Goal: Answer question/provide support

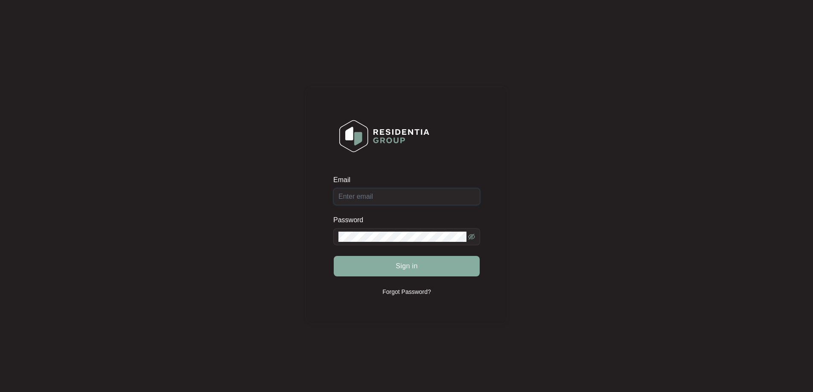
type input "[EMAIL_ADDRESS][DOMAIN_NAME]"
click at [421, 266] on button "Sign in" at bounding box center [407, 266] width 146 height 20
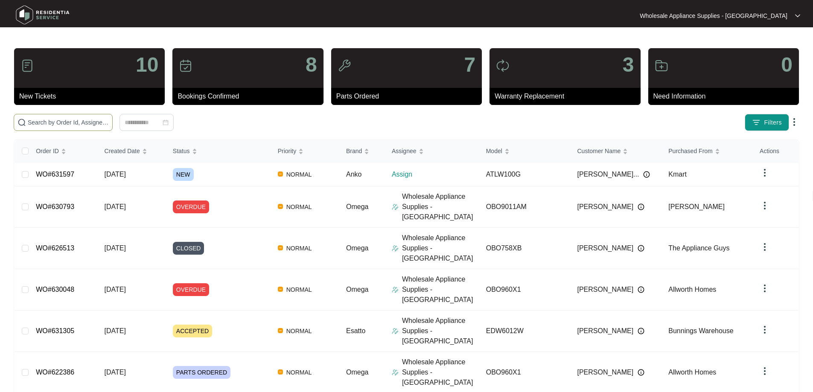
click at [81, 122] on input "text" at bounding box center [68, 122] width 81 height 9
paste input "613729"
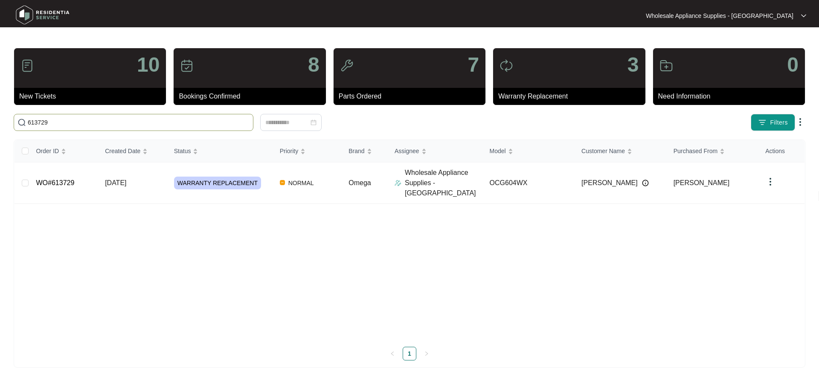
type input "613729"
click at [232, 179] on span "WARRANTY REPLACEMENT" at bounding box center [217, 183] width 87 height 13
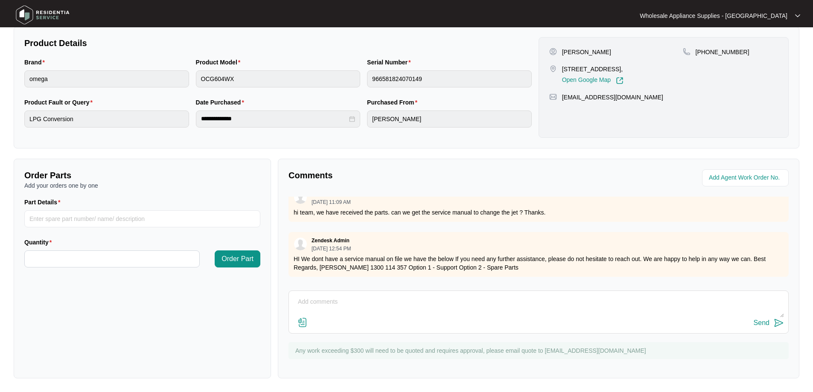
scroll to position [131, 0]
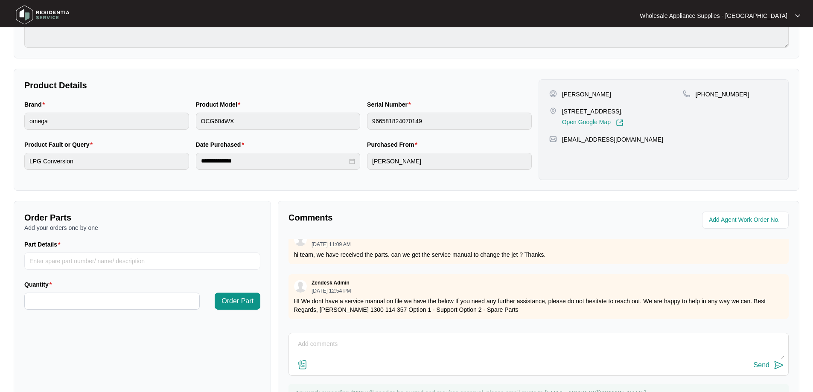
click at [359, 347] on textarea at bounding box center [538, 349] width 491 height 22
paste textarea "LPG conversion kit"
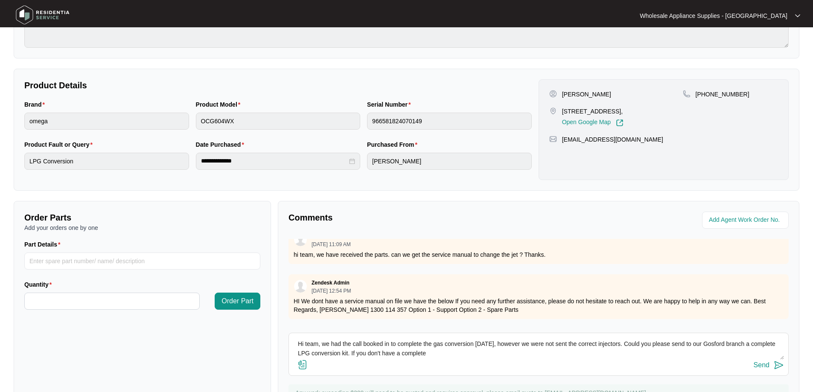
paste textarea "LPG conversion kit"
click at [535, 354] on textarea "Hi team, we had the call booked in to complete the gas conversion [DATE], howev…" at bounding box center [538, 349] width 491 height 22
click at [522, 354] on textarea "Hi team, we had the call booked in to complete the gas conversion [DATE], howev…" at bounding box center [538, 349] width 491 height 22
click at [559, 352] on textarea "Hi team, we had the call booked in to complete the gas conversion [DATE], howev…" at bounding box center [538, 349] width 491 height 22
click at [592, 352] on textarea "Hi team, we had the call booked in to complete the gas conversion [DATE], howev…" at bounding box center [538, 349] width 491 height 22
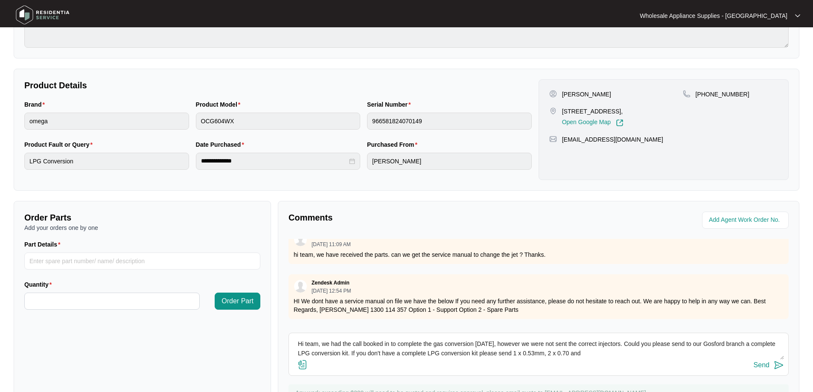
click at [569, 355] on textarea "Hi team, we had the call booked in to complete the gas conversion [DATE], howev…" at bounding box center [538, 349] width 491 height 22
click at [627, 354] on textarea "Hi team, we had the call booked in to complete the gas conversion [DATE], howev…" at bounding box center [538, 349] width 491 height 22
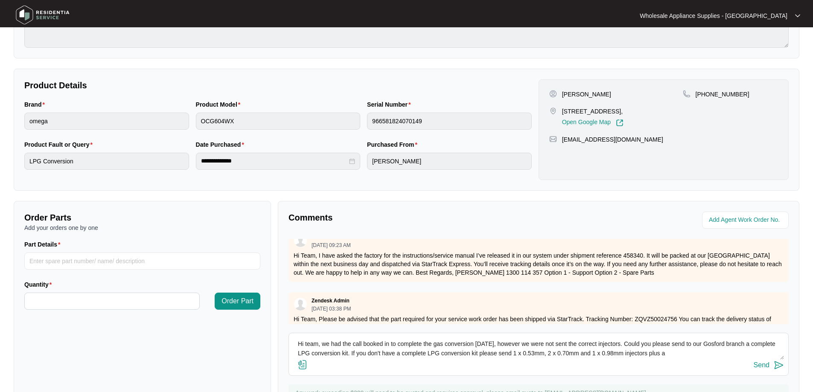
scroll to position [469, 0]
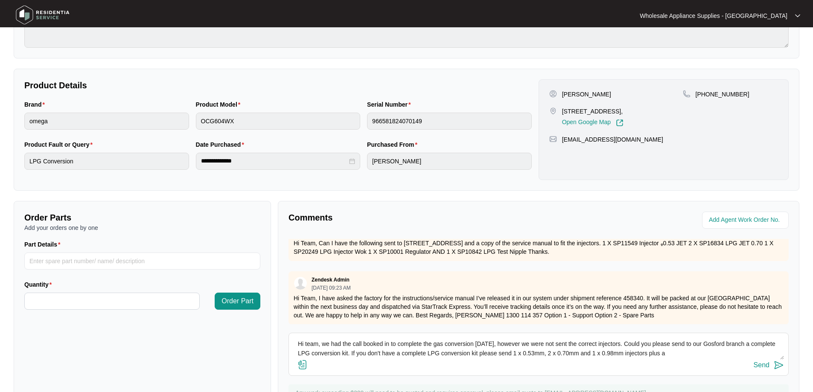
drag, startPoint x: 520, startPoint y: 252, endPoint x: 561, endPoint y: 252, distance: 41.0
click at [562, 252] on p "Hi Team, Can I have the following sent to [STREET_ADDRESS] and a copy of the se…" at bounding box center [539, 247] width 490 height 17
copy p "LPG Test Nipple"
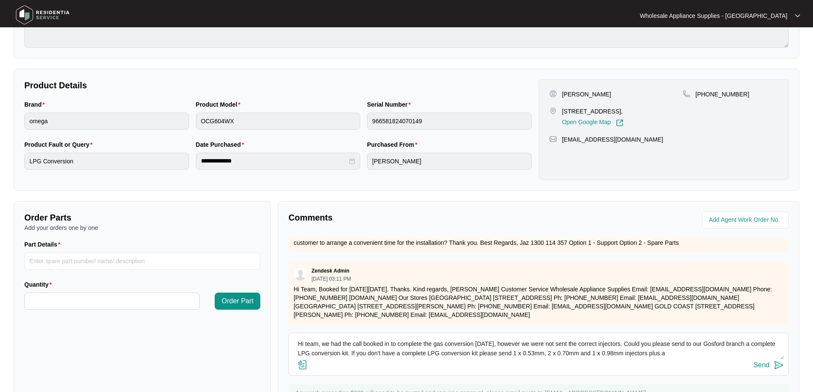
scroll to position [977, 0]
click at [678, 356] on textarea "Hi team, we had the call booked in to complete the gas conversion [DATE], howev…" at bounding box center [538, 349] width 491 height 22
drag, startPoint x: 710, startPoint y: 353, endPoint x: 289, endPoint y: 342, distance: 421.8
click at [289, 342] on div "Hi team, we had the call booked in to complete the gas conversion [DATE], howev…" at bounding box center [539, 354] width 500 height 43
type textarea "Hi team, we had the call booked in to complete the gas conversion [DATE], howev…"
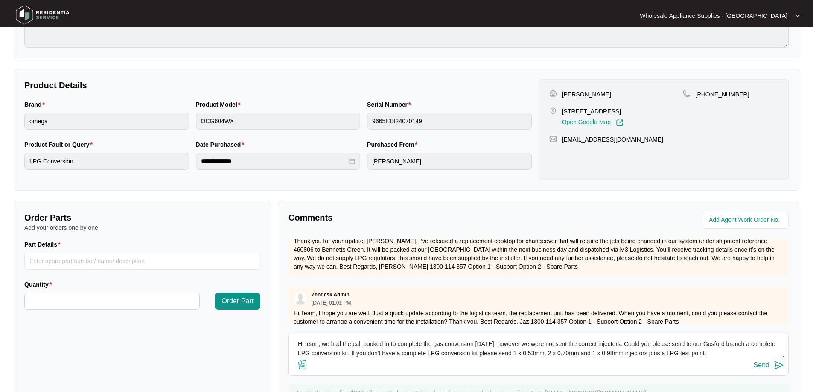
scroll to position [849, 0]
